Goal: Information Seeking & Learning: Find specific page/section

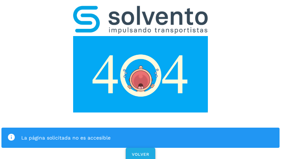
click at [140, 152] on span "VOLVER" at bounding box center [140, 154] width 18 height 5
click at [141, 79] on div "La página solicitada no es accesible VOLVER" at bounding box center [140, 81] width 281 height 162
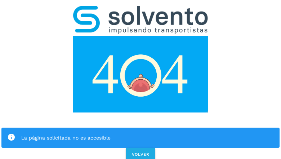
click at [141, 79] on div "La página solicitada no es accesible VOLVER" at bounding box center [140, 81] width 281 height 162
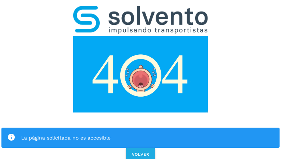
click at [141, 79] on div "La página solicitada no es accesible VOLVER" at bounding box center [140, 81] width 281 height 162
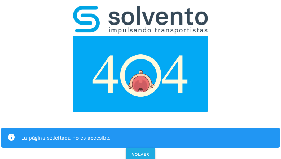
click at [141, 79] on div "La página solicitada no es accesible VOLVER" at bounding box center [140, 81] width 281 height 162
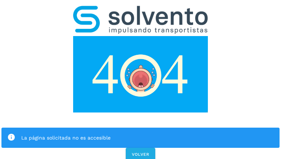
click at [141, 128] on div "La página solicitada no es accesible" at bounding box center [140, 138] width 278 height 20
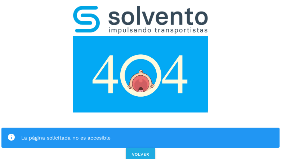
click at [141, 36] on img at bounding box center [140, 74] width 135 height 76
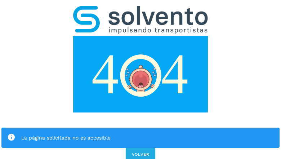
click at [141, 36] on img at bounding box center [140, 74] width 135 height 76
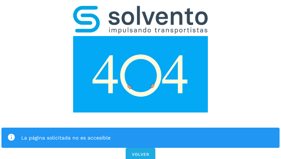
click at [141, 9] on img at bounding box center [140, 20] width 135 height 28
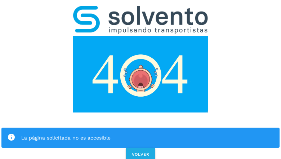
click at [141, 36] on img at bounding box center [140, 74] width 135 height 76
click at [141, 133] on div "La página solicitada no es accesible" at bounding box center [147, 137] width 253 height 9
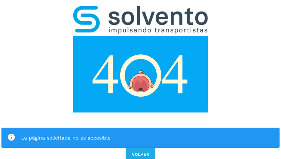
click at [141, 133] on div "La página solicitada no es accesible" at bounding box center [147, 137] width 253 height 9
click at [11, 133] on icon at bounding box center [11, 137] width 8 height 8
click at [147, 133] on div "La página solicitada no es accesible" at bounding box center [147, 137] width 253 height 9
click at [141, 152] on span "VOLVER" at bounding box center [140, 154] width 18 height 5
click at [141, 79] on div "La página solicitada no es accesible VOLVER" at bounding box center [140, 81] width 281 height 162
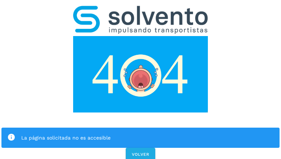
click at [141, 79] on div "La página solicitada no es accesible VOLVER" at bounding box center [140, 81] width 281 height 162
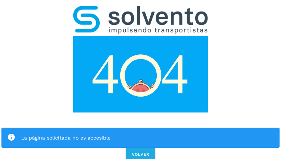
click at [141, 79] on div "La página solicitada no es accesible VOLVER" at bounding box center [140, 81] width 281 height 162
click at [141, 128] on div "La página solicitada no es accesible" at bounding box center [140, 138] width 278 height 20
click at [141, 36] on img at bounding box center [140, 74] width 135 height 76
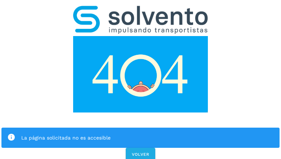
click at [141, 9] on img at bounding box center [140, 20] width 135 height 28
click at [141, 36] on img at bounding box center [140, 74] width 135 height 76
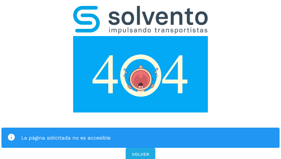
click at [141, 133] on div "La página solicitada no es accesible" at bounding box center [147, 137] width 253 height 9
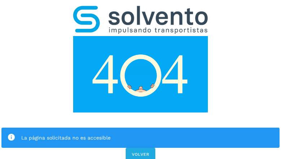
click at [141, 133] on div "La página solicitada no es accesible" at bounding box center [147, 137] width 253 height 9
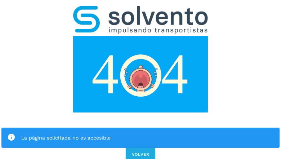
click at [11, 133] on icon at bounding box center [11, 137] width 8 height 8
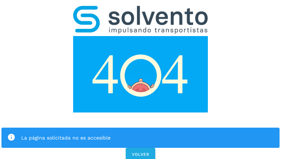
click at [147, 133] on div "La página solicitada no es accesible" at bounding box center [147, 137] width 253 height 9
click at [141, 152] on span "VOLVER" at bounding box center [140, 154] width 18 height 5
click at [140, 152] on span "VOLVER" at bounding box center [140, 154] width 18 height 5
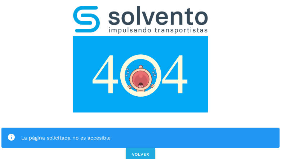
click at [141, 79] on div "La página solicitada no es accesible VOLVER" at bounding box center [140, 81] width 281 height 162
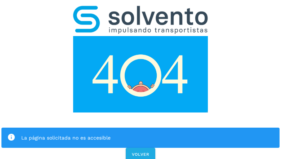
click at [141, 79] on div "La página solicitada no es accesible VOLVER" at bounding box center [140, 81] width 281 height 162
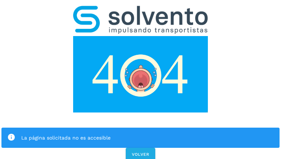
click at [141, 79] on div "La página solicitada no es accesible VOLVER" at bounding box center [140, 81] width 281 height 162
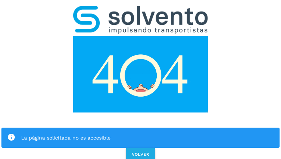
click at [141, 79] on div "La página solicitada no es accesible VOLVER" at bounding box center [140, 81] width 281 height 162
click at [141, 128] on div "La página solicitada no es accesible" at bounding box center [140, 138] width 278 height 20
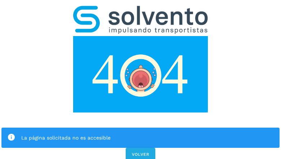
click at [141, 36] on img at bounding box center [140, 74] width 135 height 76
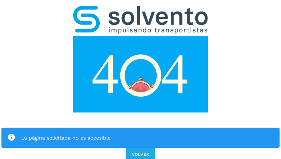
click at [141, 36] on img at bounding box center [140, 74] width 135 height 76
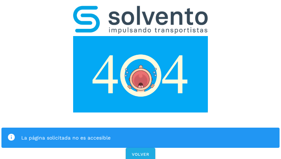
click at [141, 9] on img at bounding box center [140, 20] width 135 height 28
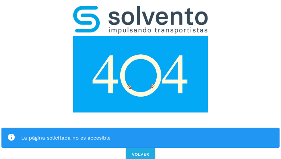
click at [141, 36] on img at bounding box center [140, 74] width 135 height 76
click at [141, 133] on div "La página solicitada no es accesible" at bounding box center [147, 137] width 253 height 9
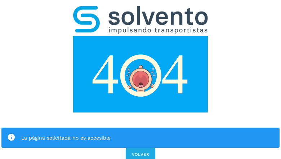
click at [141, 133] on div "La página solicitada no es accesible" at bounding box center [147, 137] width 253 height 9
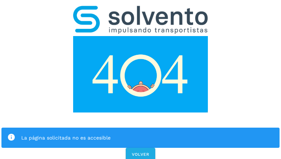
click at [11, 133] on icon at bounding box center [11, 137] width 8 height 8
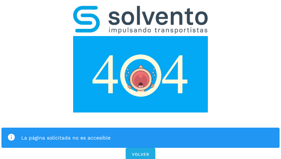
click at [147, 133] on div "La página solicitada no es accesible" at bounding box center [147, 137] width 253 height 9
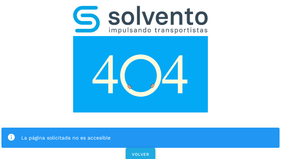
click at [141, 152] on span "VOLVER" at bounding box center [140, 154] width 18 height 5
click at [140, 152] on span "VOLVER" at bounding box center [140, 154] width 18 height 5
click at [141, 79] on div "La página solicitada no es accesible VOLVER" at bounding box center [140, 81] width 281 height 162
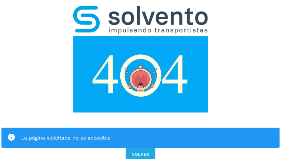
click at [141, 79] on div "La página solicitada no es accesible VOLVER" at bounding box center [140, 81] width 281 height 162
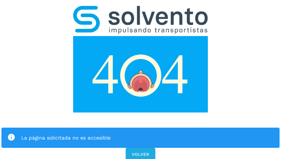
click at [141, 79] on div "La página solicitada no es accesible VOLVER" at bounding box center [140, 81] width 281 height 162
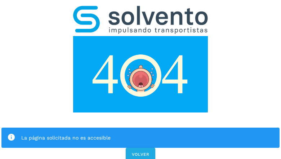
click at [141, 79] on div "La página solicitada no es accesible VOLVER" at bounding box center [140, 81] width 281 height 162
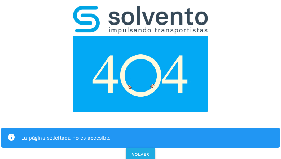
click at [141, 128] on div "La página solicitada no es accesible" at bounding box center [140, 138] width 278 height 20
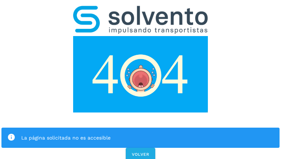
click at [141, 36] on img at bounding box center [140, 74] width 135 height 76
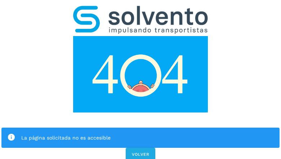
click at [141, 36] on img at bounding box center [140, 74] width 135 height 76
click at [141, 9] on img at bounding box center [140, 20] width 135 height 28
click at [141, 36] on img at bounding box center [140, 74] width 135 height 76
click at [141, 133] on div "La página solicitada no es accesible" at bounding box center [147, 137] width 253 height 9
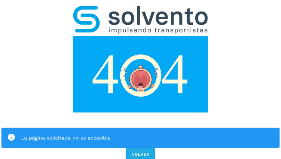
click at [141, 133] on div "La página solicitada no es accesible" at bounding box center [147, 137] width 253 height 9
click at [11, 133] on icon at bounding box center [11, 137] width 8 height 8
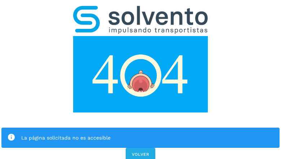
click at [147, 133] on div "La página solicitada no es accesible" at bounding box center [147, 137] width 253 height 9
click at [141, 152] on span "VOLVER" at bounding box center [140, 154] width 18 height 5
click at [141, 79] on div "La página solicitada no es accesible VOLVER" at bounding box center [140, 81] width 281 height 162
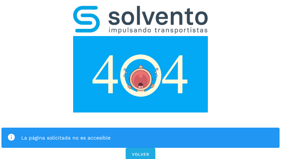
click at [141, 79] on div "La página solicitada no es accesible VOLVER" at bounding box center [140, 81] width 281 height 162
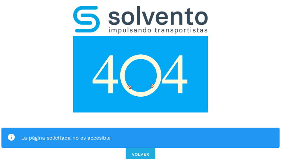
click at [141, 79] on div "La página solicitada no es accesible VOLVER" at bounding box center [140, 81] width 281 height 162
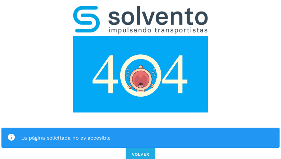
click at [141, 128] on div "La página solicitada no es accesible" at bounding box center [140, 138] width 278 height 20
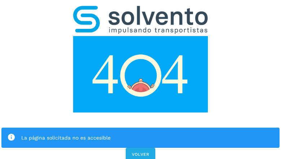
click at [141, 36] on img at bounding box center [140, 74] width 135 height 76
click at [141, 9] on img at bounding box center [140, 20] width 135 height 28
click at [141, 36] on img at bounding box center [140, 74] width 135 height 76
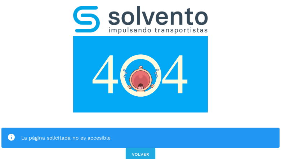
click at [141, 133] on div "La página solicitada no es accesible" at bounding box center [147, 137] width 253 height 9
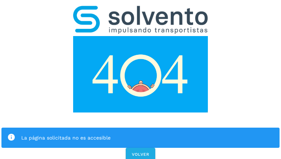
click at [141, 133] on div "La página solicitada no es accesible" at bounding box center [147, 137] width 253 height 9
click at [11, 133] on icon at bounding box center [11, 137] width 8 height 8
click at [147, 133] on div "La página solicitada no es accesible" at bounding box center [147, 137] width 253 height 9
click at [141, 152] on span "VOLVER" at bounding box center [140, 154] width 18 height 5
click at [140, 152] on span "VOLVER" at bounding box center [140, 154] width 18 height 5
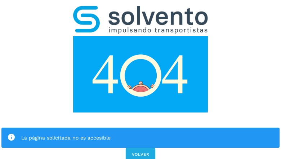
click at [141, 79] on div "La página solicitada no es accesible VOLVER" at bounding box center [140, 81] width 281 height 162
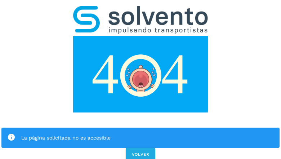
click at [141, 79] on div "La página solicitada no es accesible VOLVER" at bounding box center [140, 81] width 281 height 162
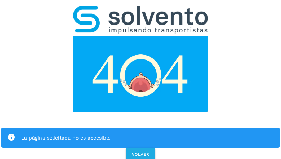
click at [141, 79] on div "La página solicitada no es accesible VOLVER" at bounding box center [140, 81] width 281 height 162
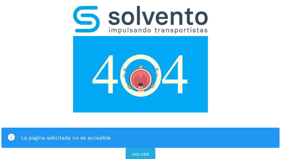
click at [141, 79] on div "La página solicitada no es accesible VOLVER" at bounding box center [140, 81] width 281 height 162
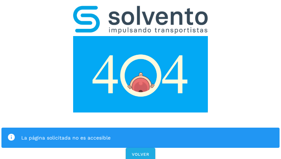
click at [141, 128] on div "La página solicitada no es accesible" at bounding box center [140, 138] width 278 height 20
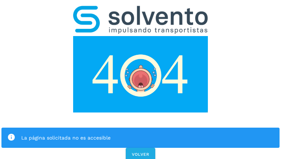
click at [141, 36] on img at bounding box center [140, 74] width 135 height 76
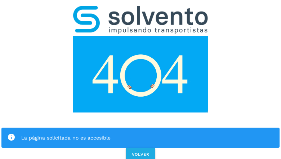
click at [141, 36] on img at bounding box center [140, 74] width 135 height 76
click at [141, 9] on img at bounding box center [140, 20] width 135 height 28
click at [141, 36] on img at bounding box center [140, 74] width 135 height 76
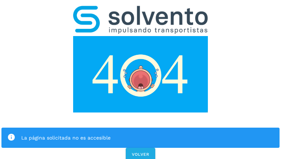
click at [141, 133] on div "La página solicitada no es accesible" at bounding box center [147, 137] width 253 height 9
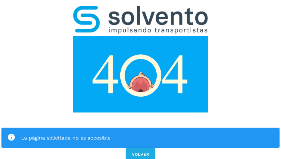
click at [141, 133] on div "La página solicitada no es accesible" at bounding box center [147, 137] width 253 height 9
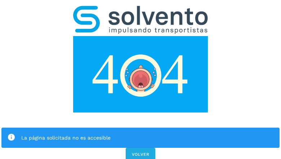
click at [11, 133] on icon at bounding box center [11, 137] width 8 height 8
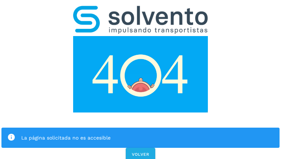
click at [147, 133] on div "La página solicitada no es accesible" at bounding box center [147, 137] width 253 height 9
click at [141, 152] on span "VOLVER" at bounding box center [140, 154] width 18 height 5
click at [141, 79] on div "La página solicitada no es accesible VOLVER" at bounding box center [140, 81] width 281 height 162
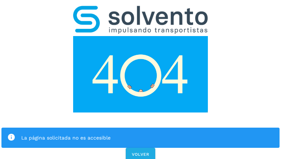
click at [141, 79] on div "La página solicitada no es accesible VOLVER" at bounding box center [140, 81] width 281 height 162
click at [141, 128] on div "La página solicitada no es accesible" at bounding box center [140, 138] width 278 height 20
click at [141, 36] on img at bounding box center [140, 74] width 135 height 76
click at [141, 9] on img at bounding box center [140, 20] width 135 height 28
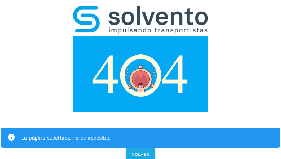
click at [141, 36] on img at bounding box center [140, 74] width 135 height 76
click at [141, 133] on div "La página solicitada no es accesible" at bounding box center [147, 137] width 253 height 9
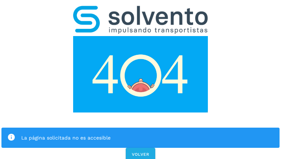
click at [141, 133] on div "La página solicitada no es accesible" at bounding box center [147, 137] width 253 height 9
click at [11, 133] on icon at bounding box center [11, 137] width 8 height 8
click at [147, 133] on div "La página solicitada no es accesible" at bounding box center [147, 137] width 253 height 9
click at [141, 152] on span "VOLVER" at bounding box center [140, 154] width 18 height 5
